Goal: Check status: Check status

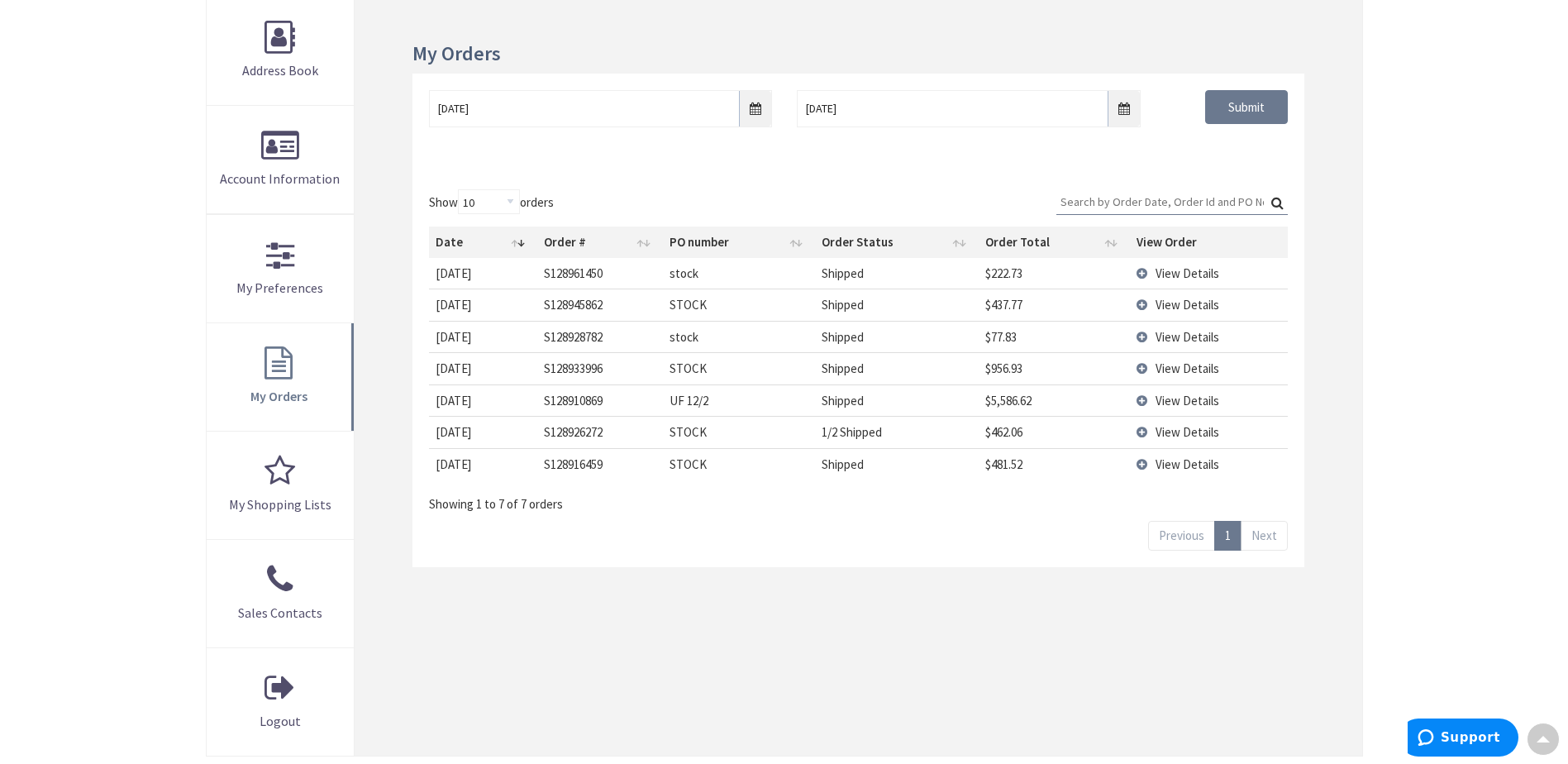
click at [1141, 364] on td "View Details" at bounding box center [1209, 367] width 158 height 32
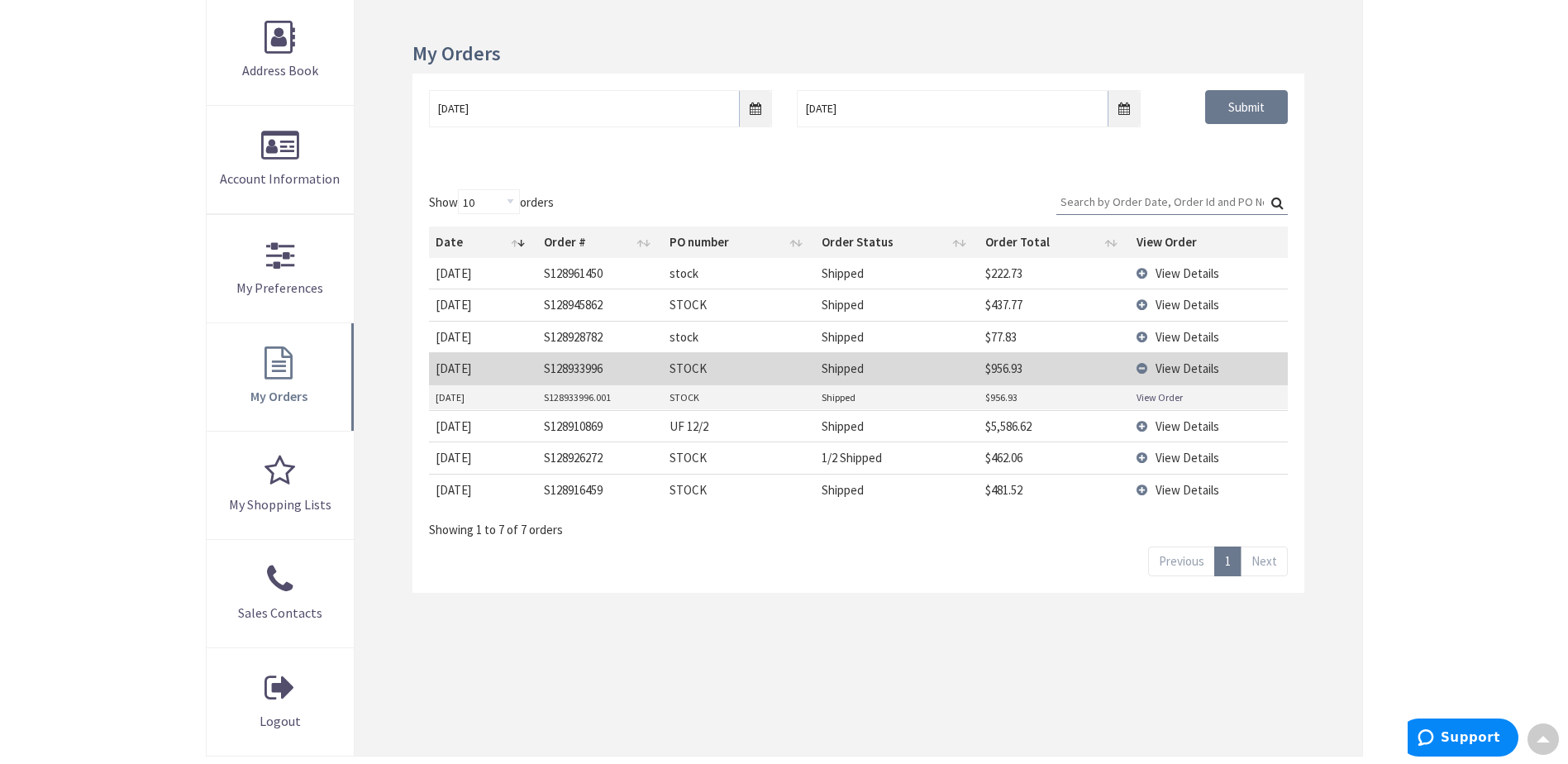
click at [1152, 400] on link "View Order" at bounding box center [1159, 397] width 46 height 14
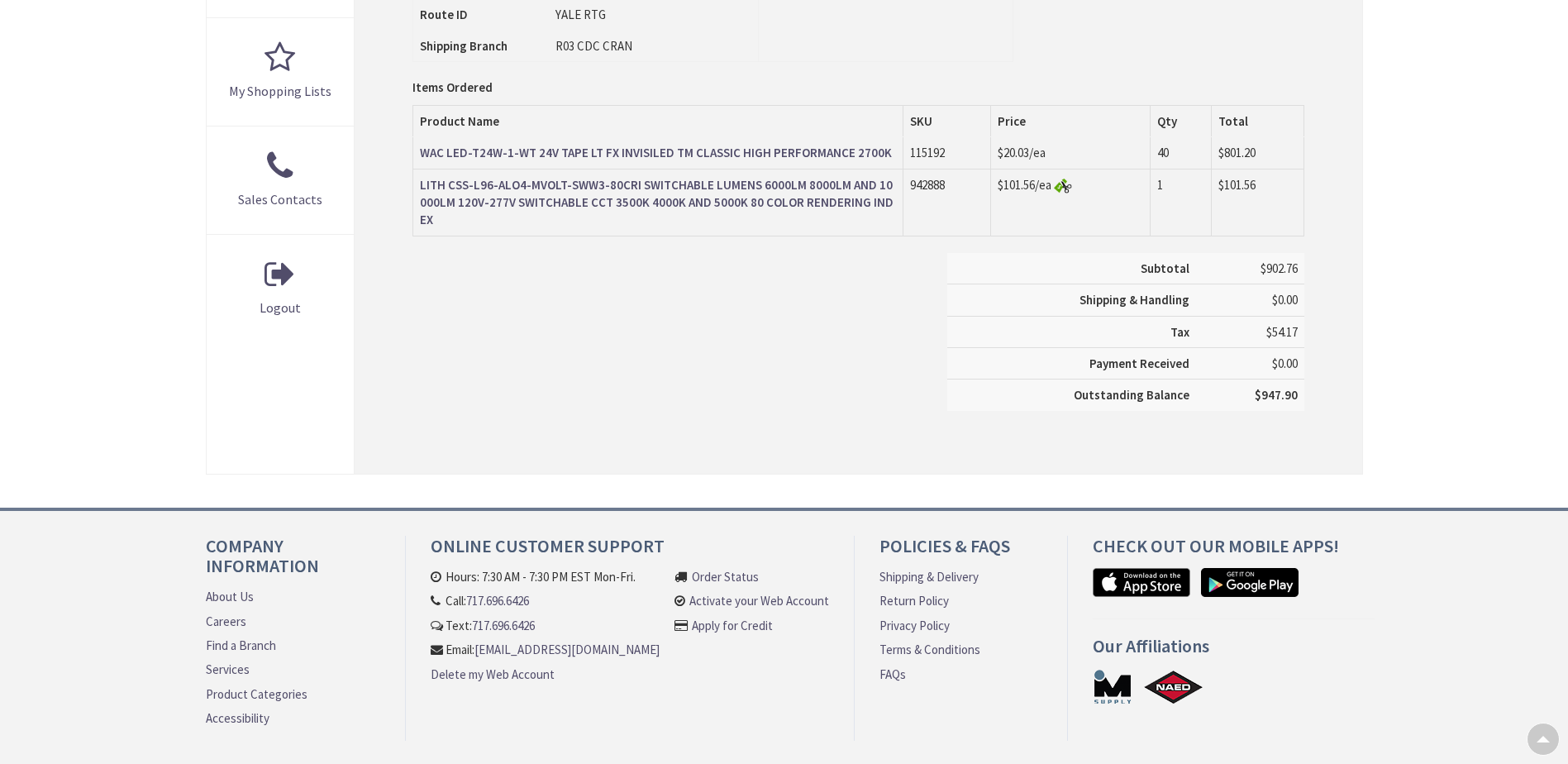
click at [605, 152] on strong "WAC LED-T24W-1-WT 24V TAPE LT FX INVISILED TM CLASSIC HIGH PERFORMANCE 2700K" at bounding box center [655, 152] width 472 height 15
click at [530, 192] on strong "LITH CSS-L96-ALO4-MVOLT-SWW3-80CRI SWITCHABLE LUMENS 6000LM 8000LM AND 10000LM …" at bounding box center [656, 203] width 474 height 51
